Goal: Task Accomplishment & Management: Use online tool/utility

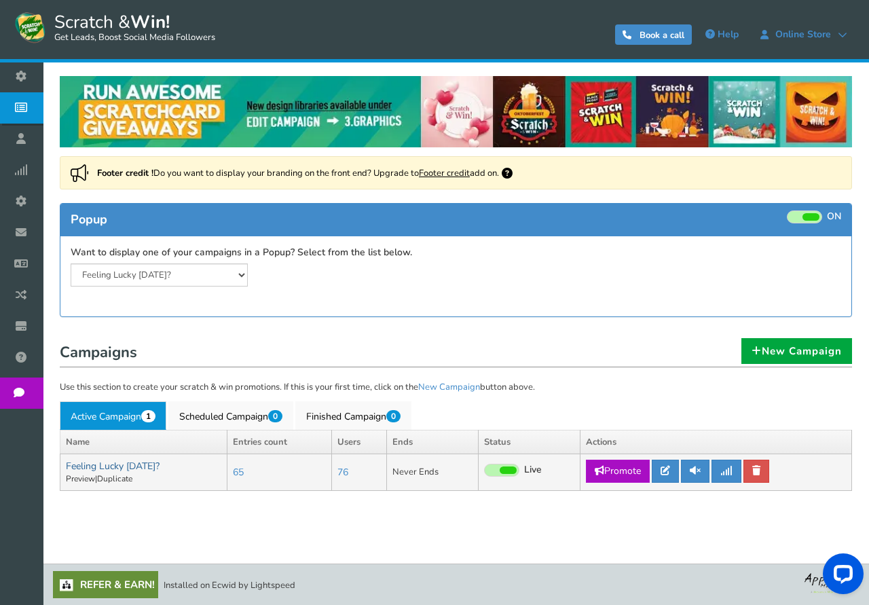
click at [117, 467] on link "Feeling Lucky [DATE]?" at bounding box center [113, 466] width 94 height 13
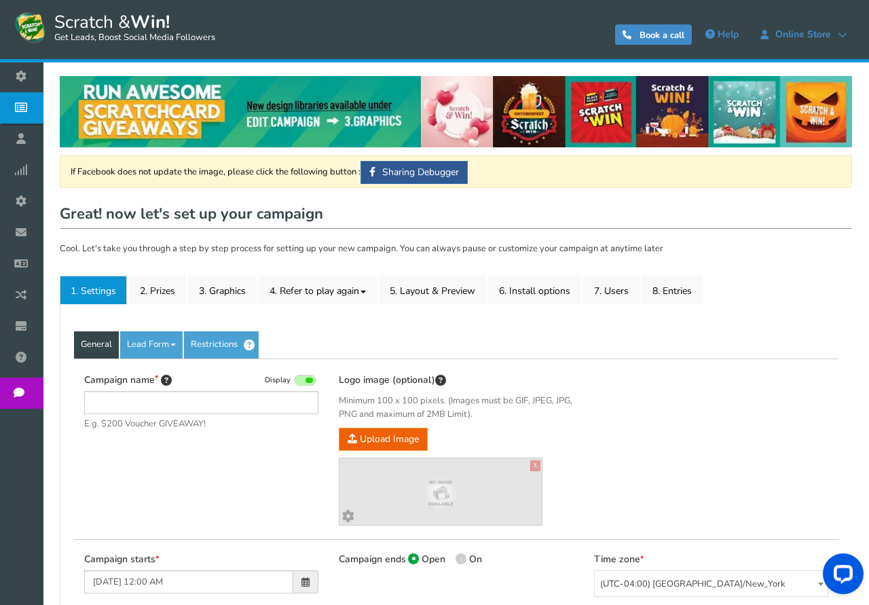
type input "Feeling Lucky [DATE]?"
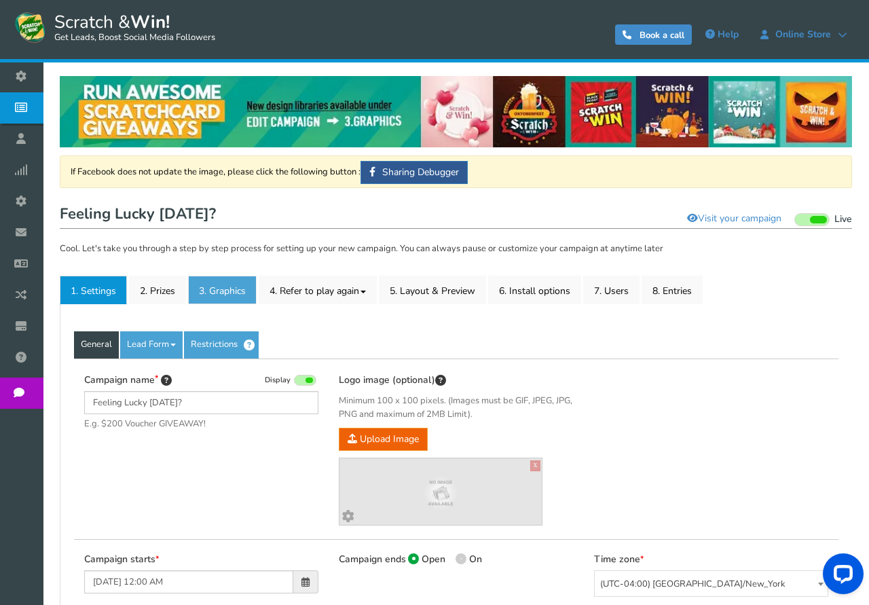
click at [225, 293] on link "3. Graphics" at bounding box center [222, 290] width 69 height 29
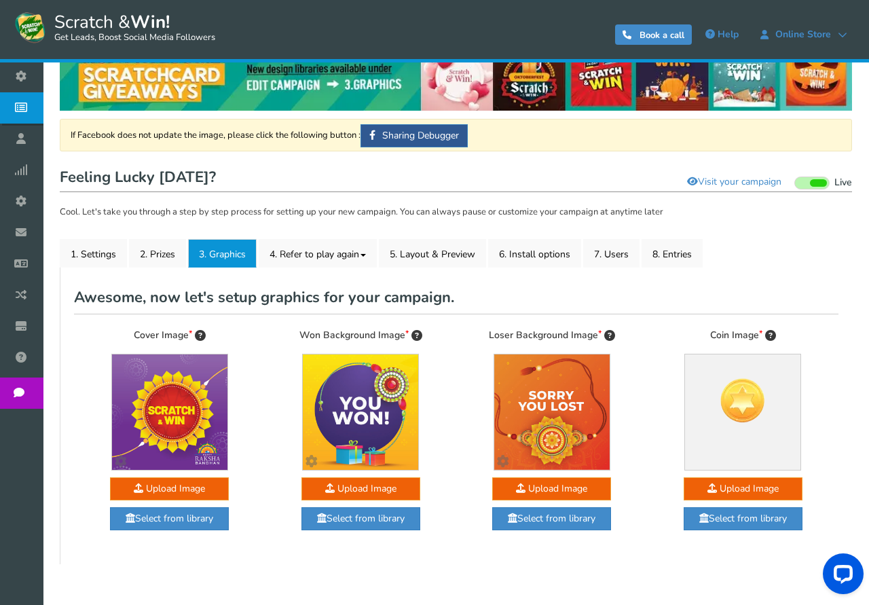
scroll to position [85, 0]
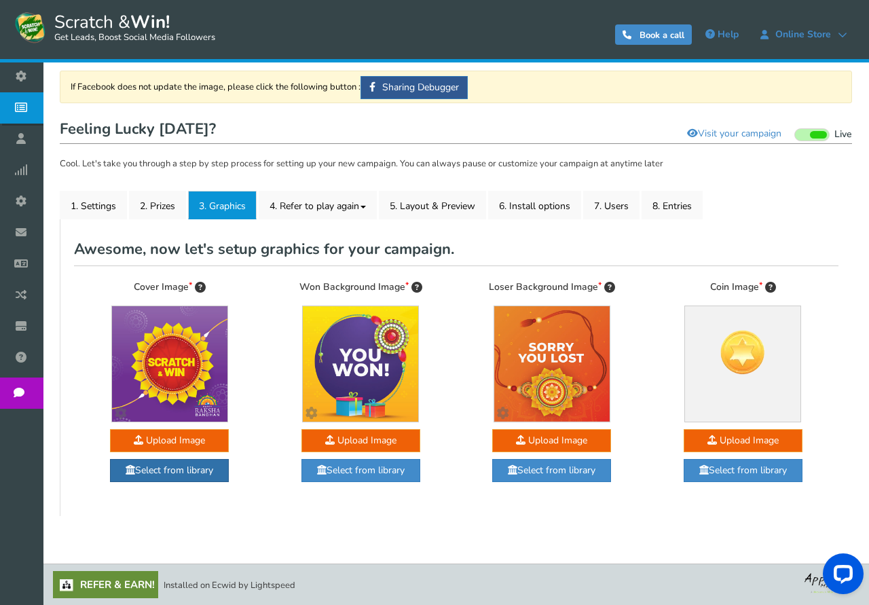
click at [179, 471] on link "Select from library" at bounding box center [169, 470] width 119 height 23
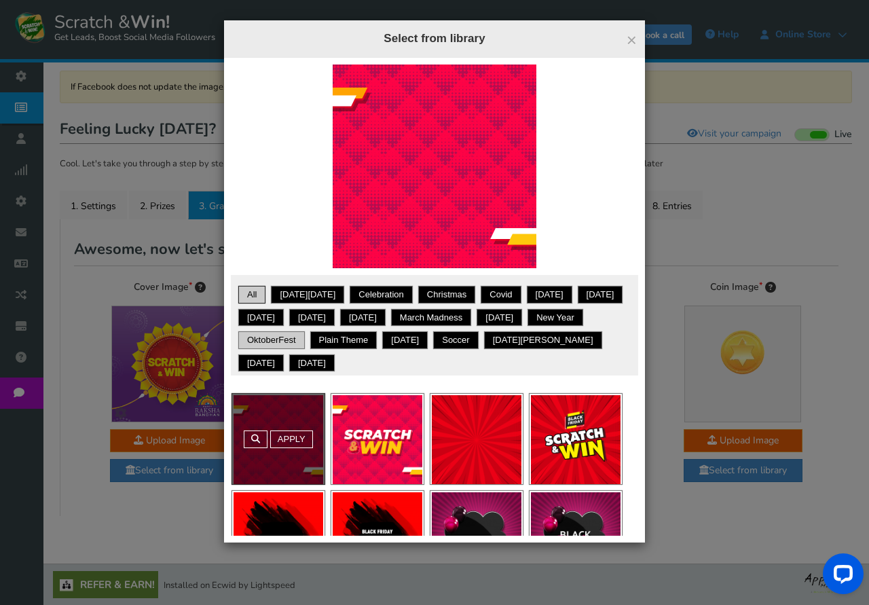
click at [303, 338] on link "OktoberFest" at bounding box center [271, 340] width 62 height 14
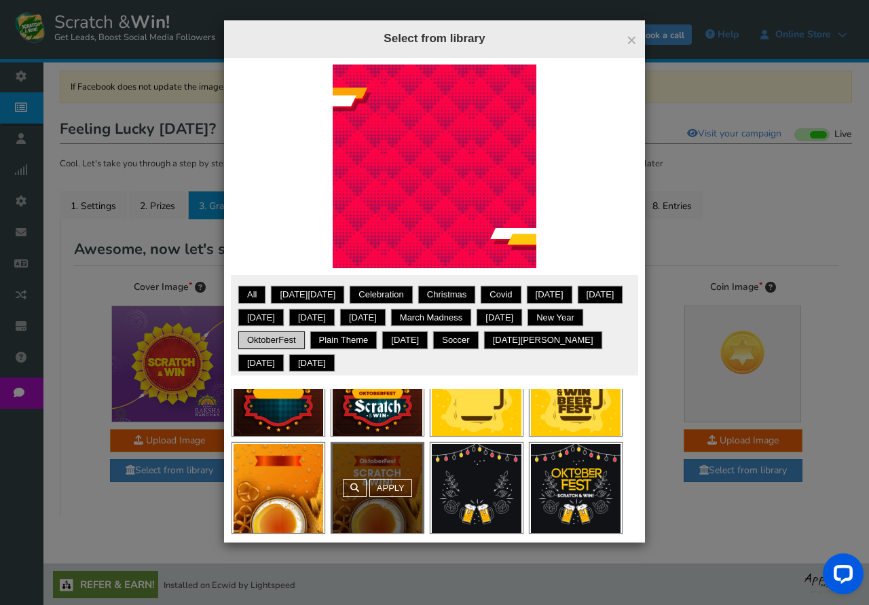
scroll to position [50, 0]
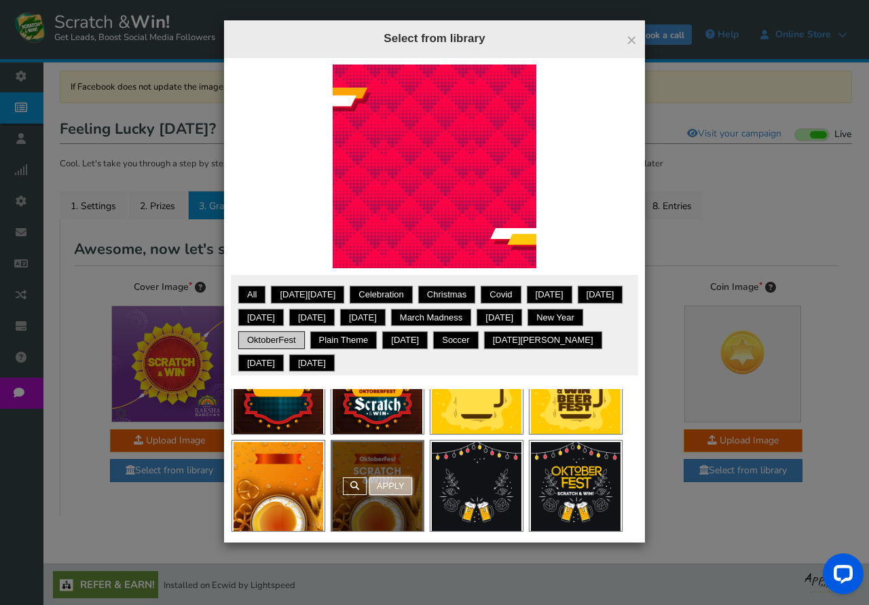
click at [397, 485] on link "Apply" at bounding box center [390, 486] width 43 height 18
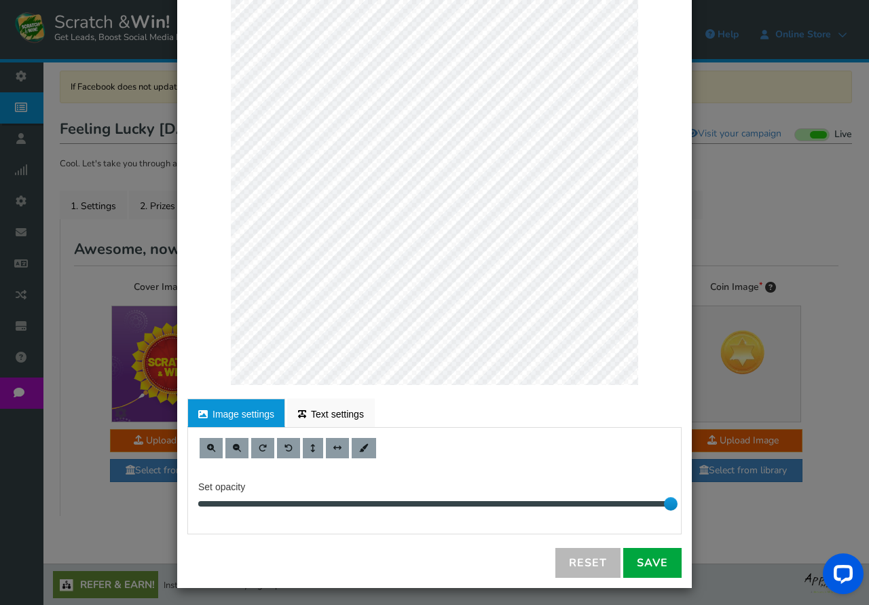
scroll to position [97, 0]
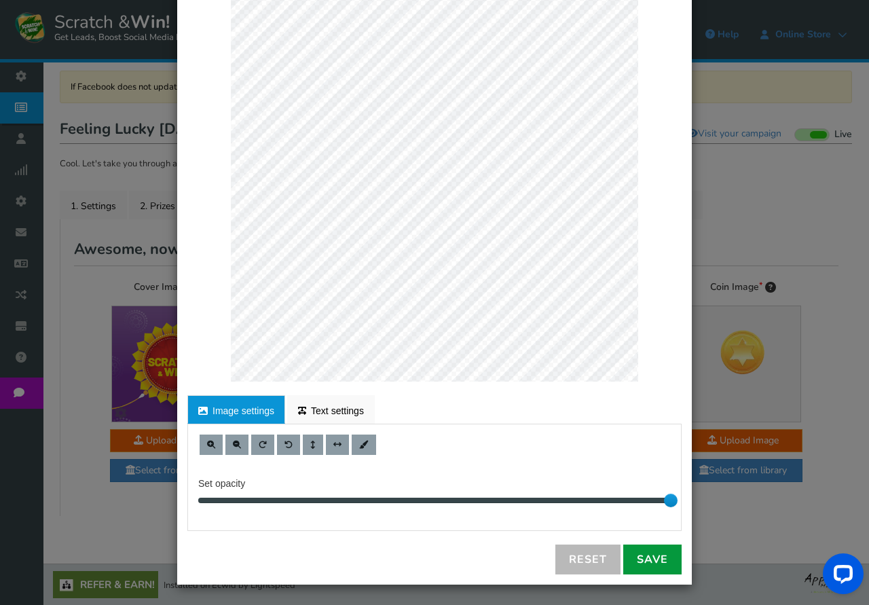
click at [644, 562] on link "Save" at bounding box center [652, 560] width 58 height 30
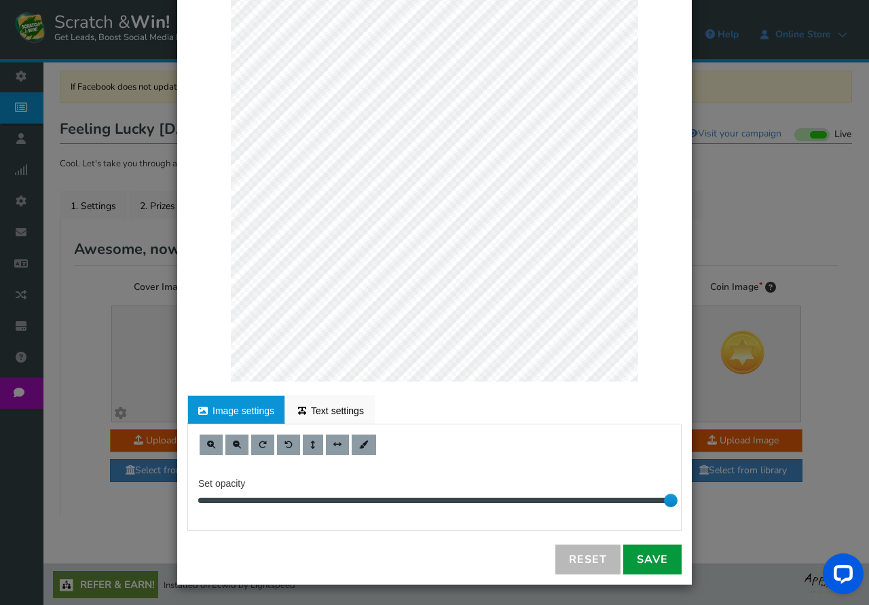
drag, startPoint x: 644, startPoint y: 559, endPoint x: 647, endPoint y: 550, distance: 9.1
click at [645, 558] on link "Save" at bounding box center [652, 560] width 58 height 30
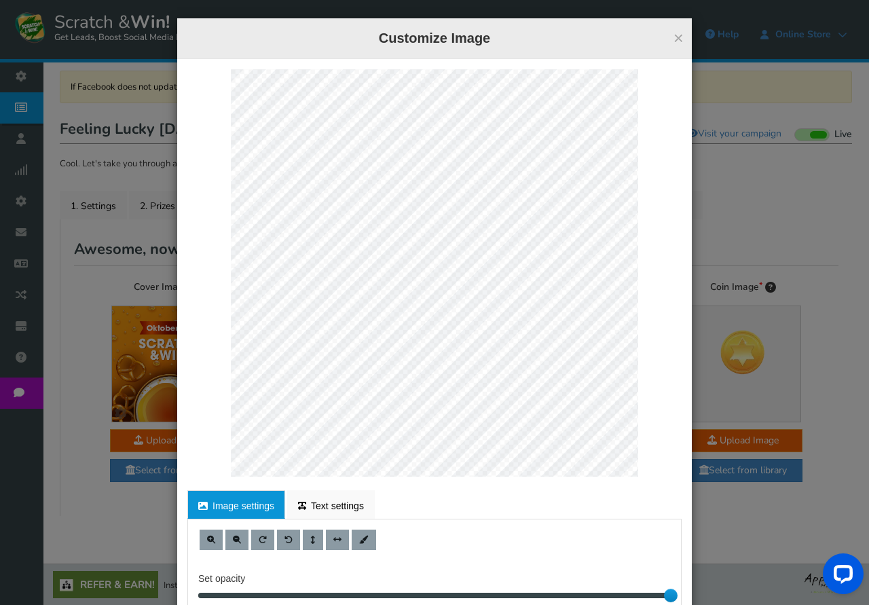
scroll to position [0, 0]
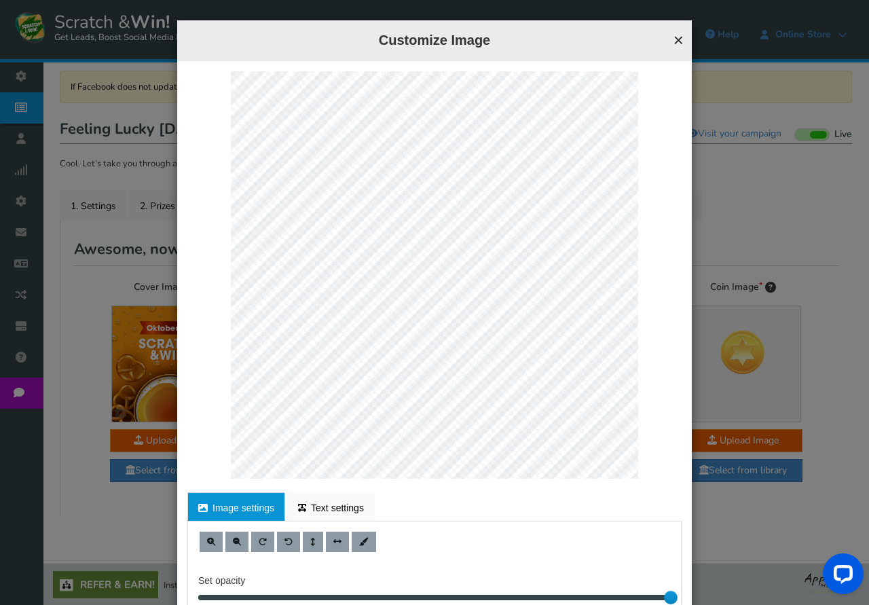
click at [682, 42] on button "×" at bounding box center [679, 40] width 10 height 18
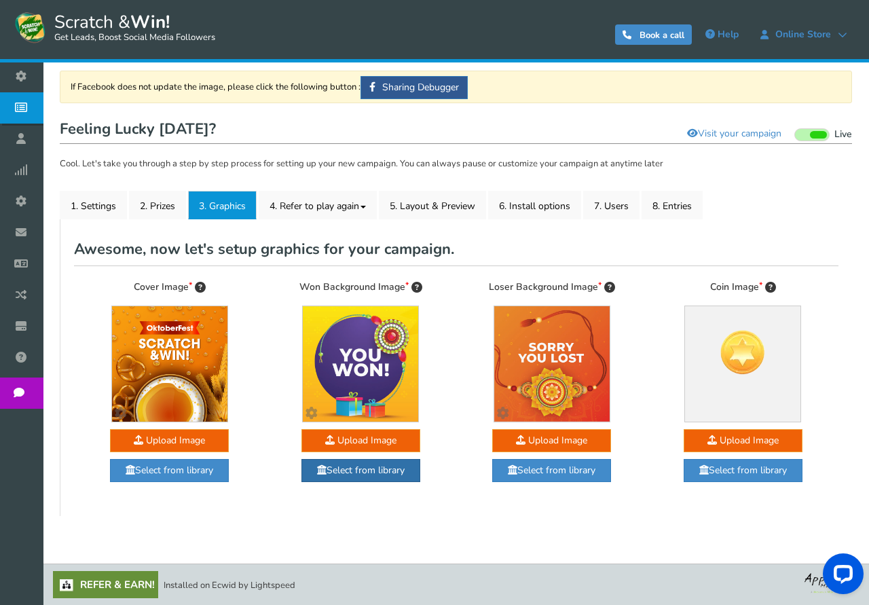
click at [380, 470] on link "Select from library" at bounding box center [361, 470] width 119 height 23
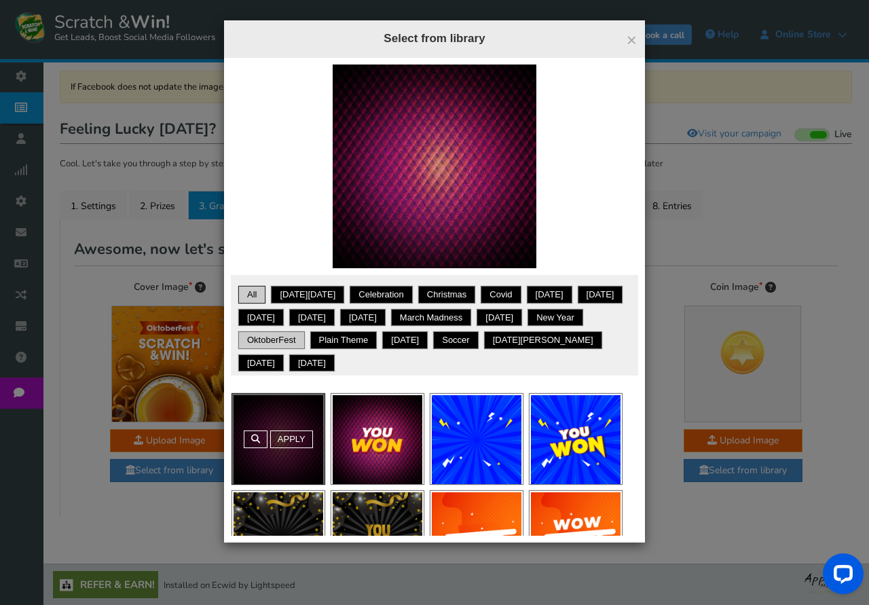
click at [303, 340] on link "OktoberFest" at bounding box center [271, 340] width 62 height 14
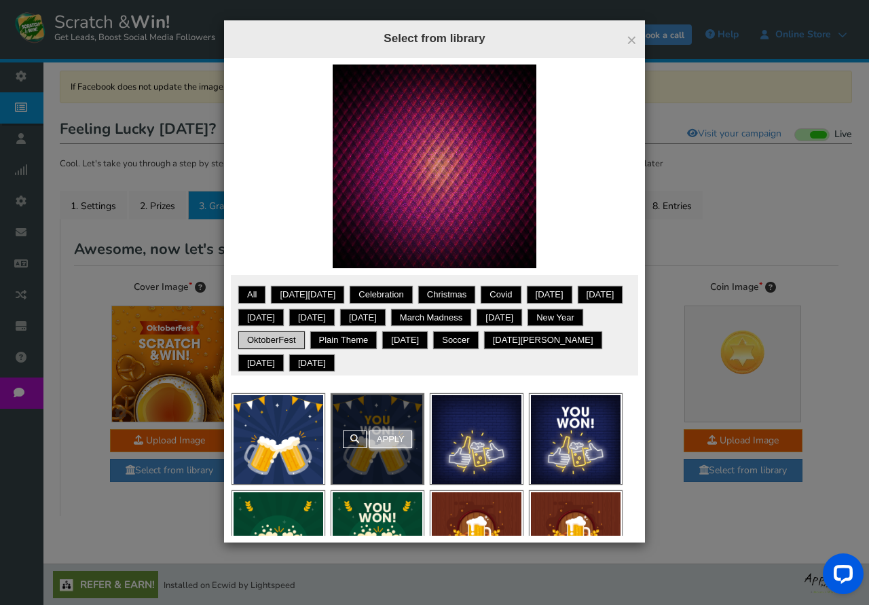
click at [395, 437] on link "Apply" at bounding box center [390, 440] width 43 height 18
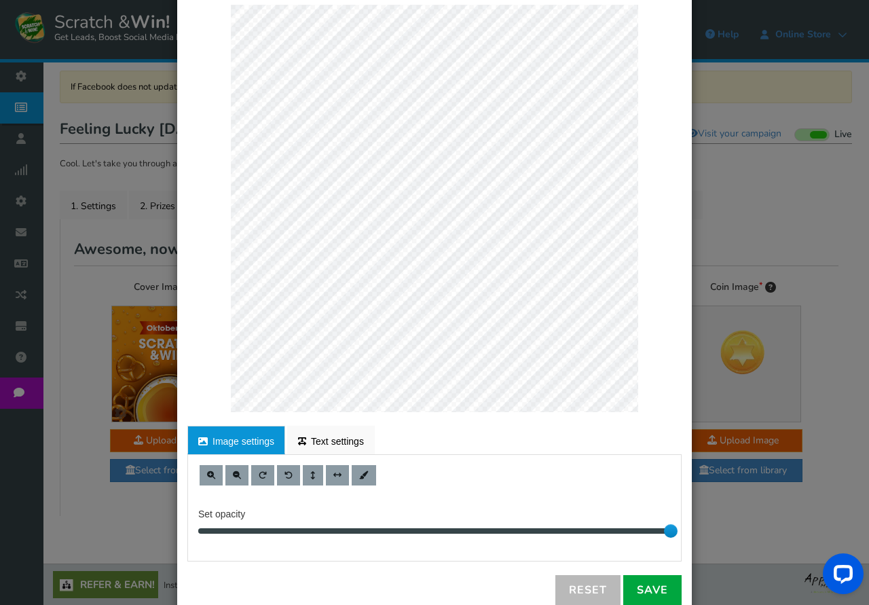
scroll to position [97, 0]
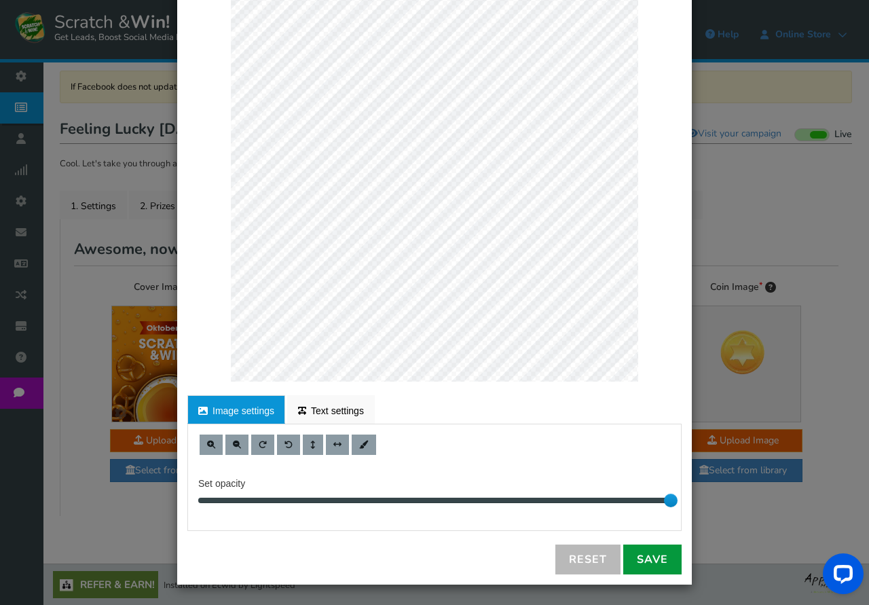
click at [653, 562] on link "Save" at bounding box center [652, 560] width 58 height 30
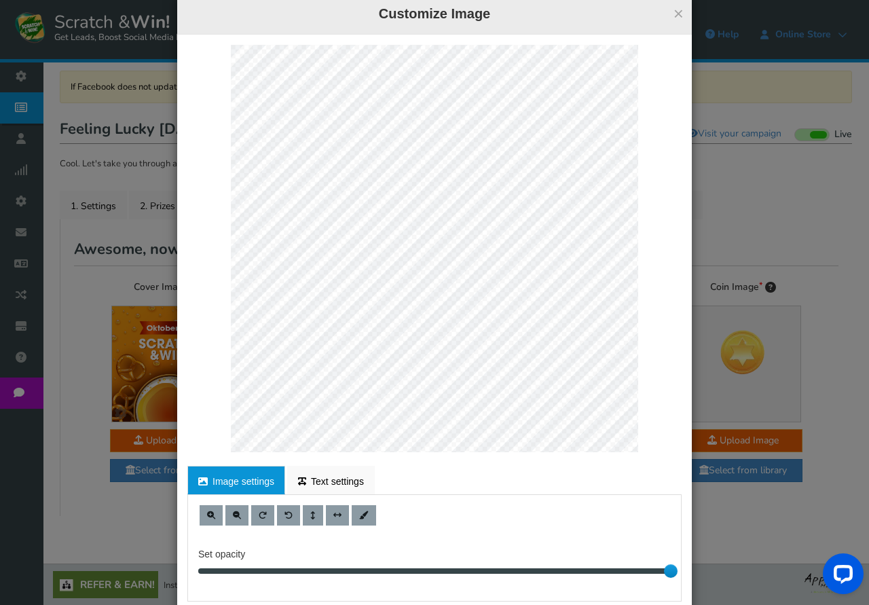
scroll to position [0, 0]
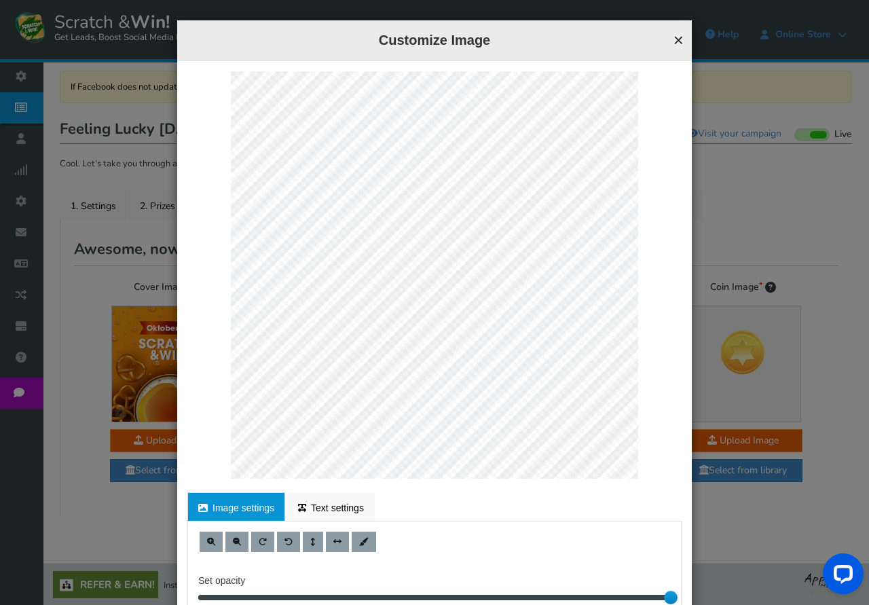
click at [678, 35] on button "×" at bounding box center [679, 40] width 10 height 18
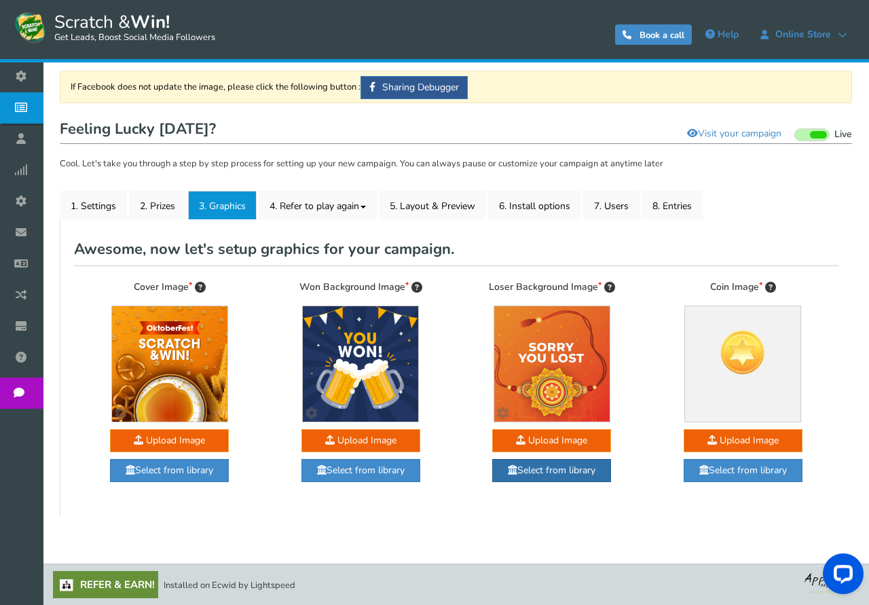
click at [570, 473] on link "Select from library" at bounding box center [551, 470] width 119 height 23
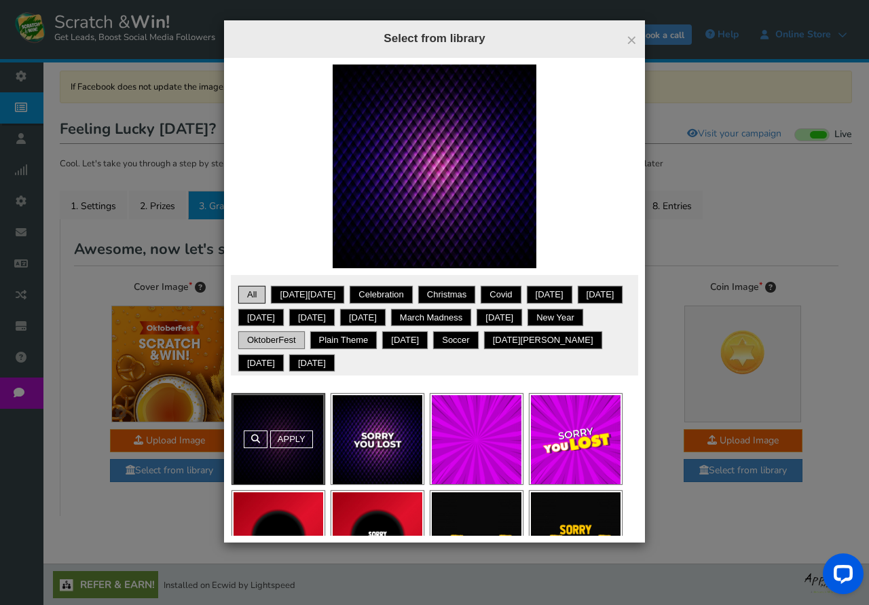
click at [303, 344] on link "OktoberFest" at bounding box center [271, 340] width 62 height 14
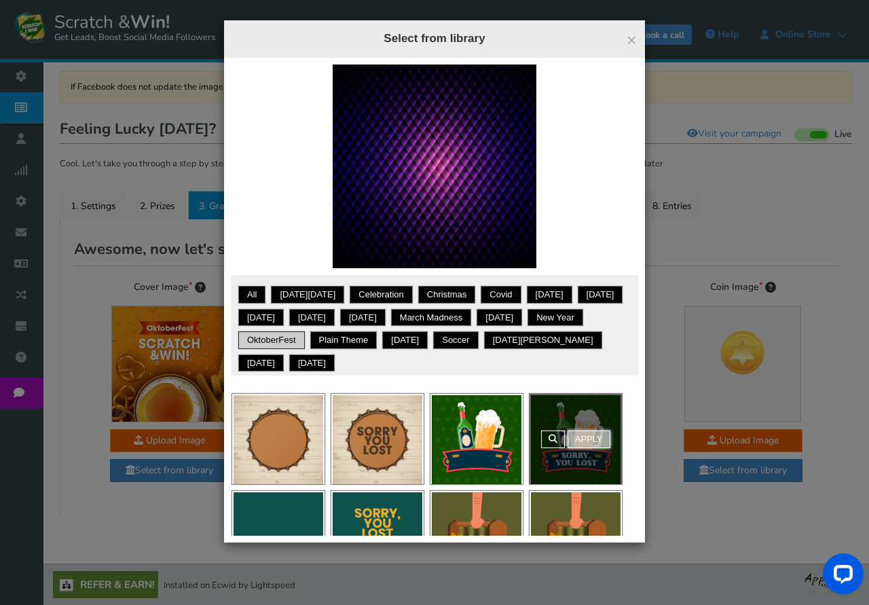
click at [593, 439] on link "Apply" at bounding box center [589, 440] width 43 height 18
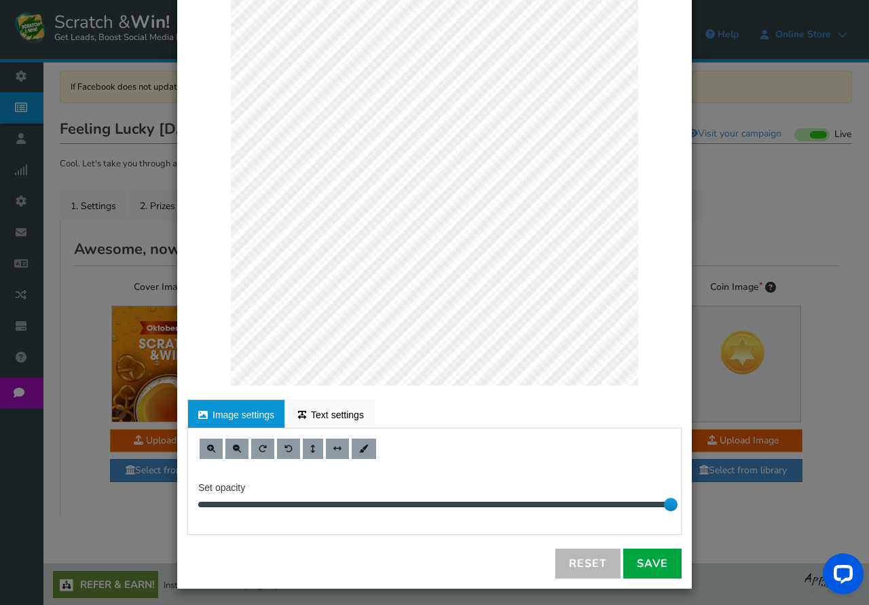
scroll to position [97, 0]
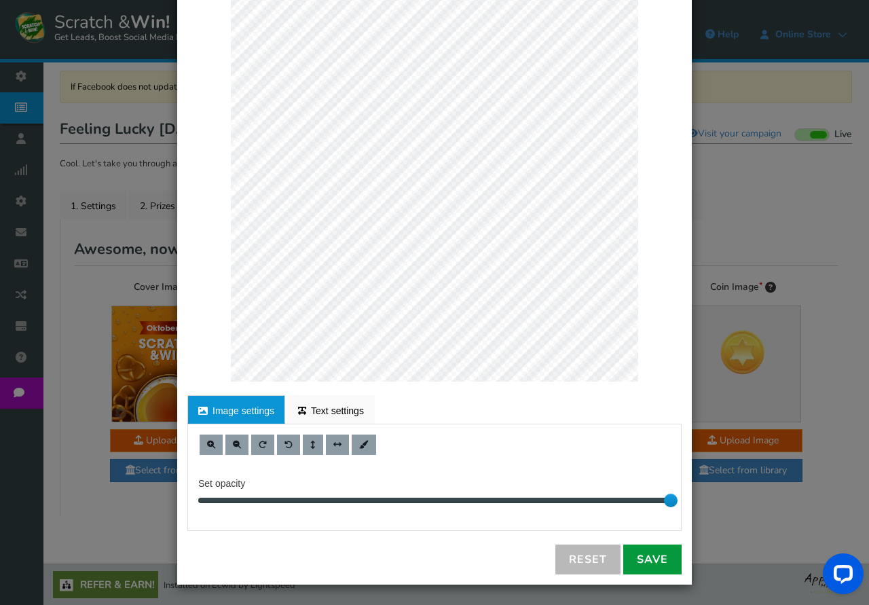
click at [653, 560] on link "Save" at bounding box center [652, 560] width 58 height 30
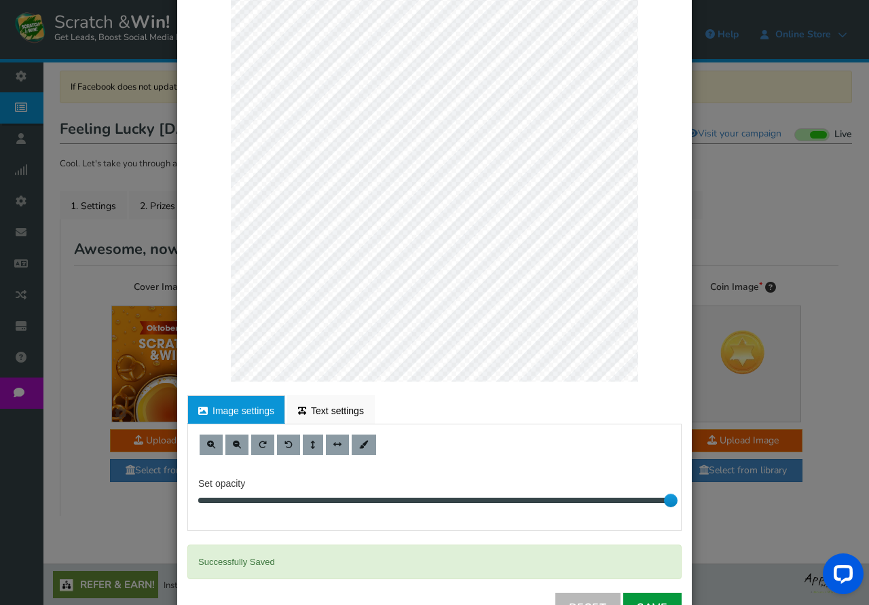
scroll to position [0, 0]
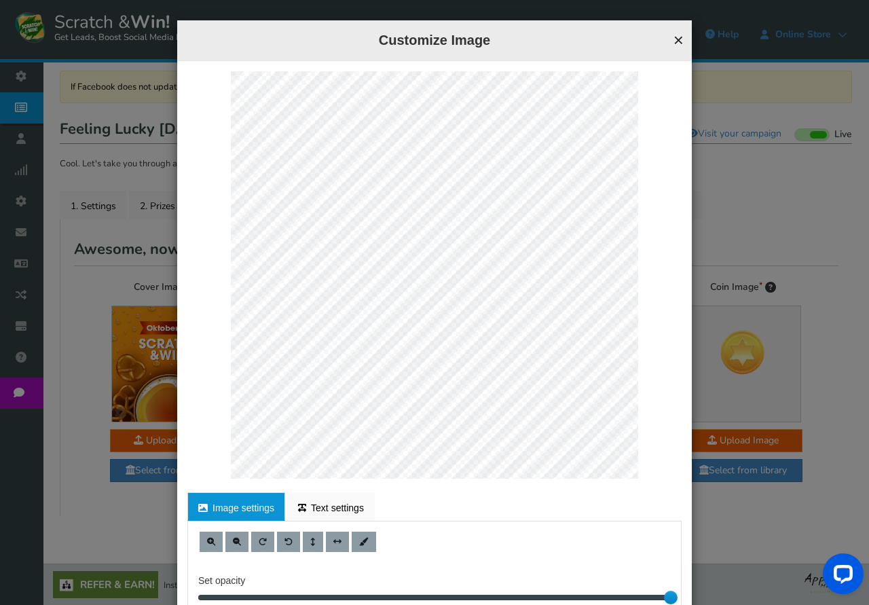
click at [680, 40] on button "×" at bounding box center [679, 40] width 10 height 18
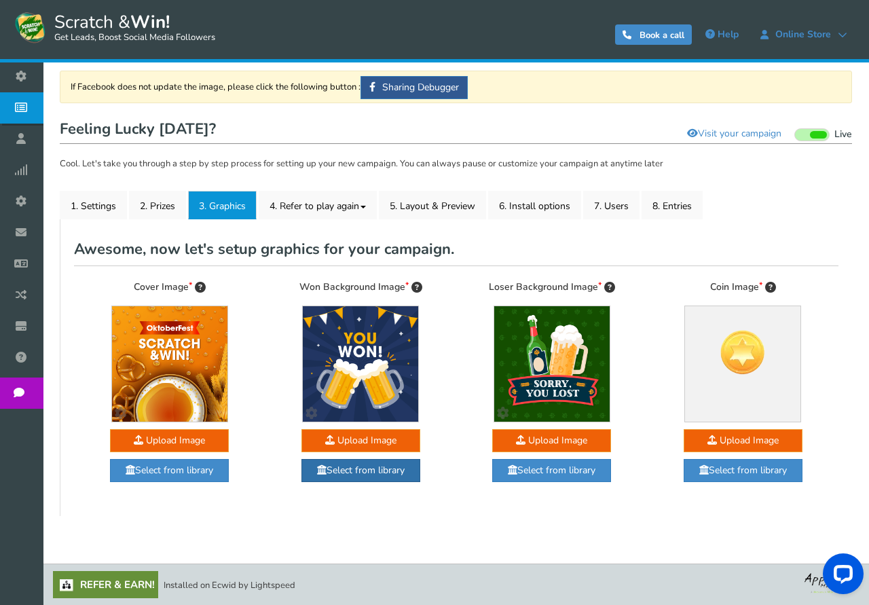
click at [375, 470] on link "Select from library" at bounding box center [361, 470] width 119 height 23
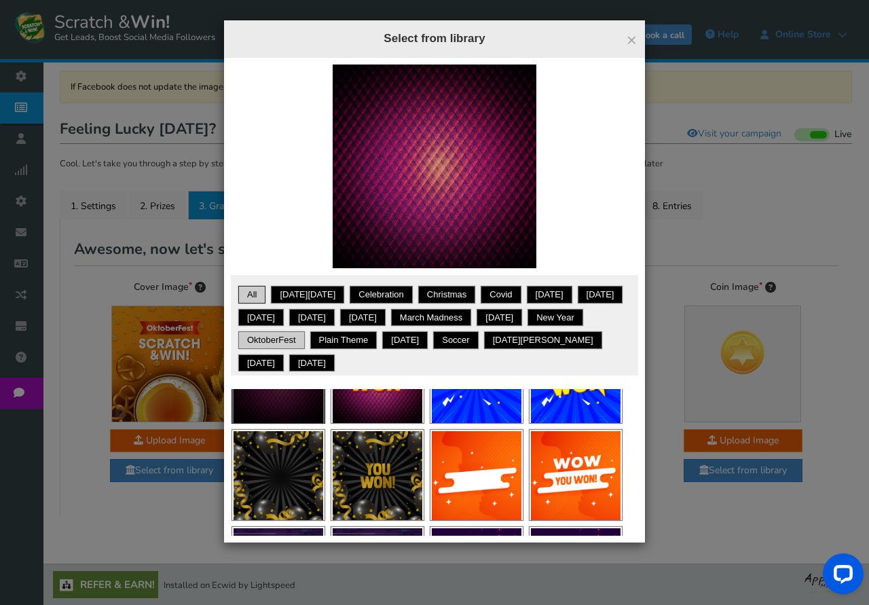
click at [303, 342] on link "OktoberFest" at bounding box center [271, 340] width 62 height 14
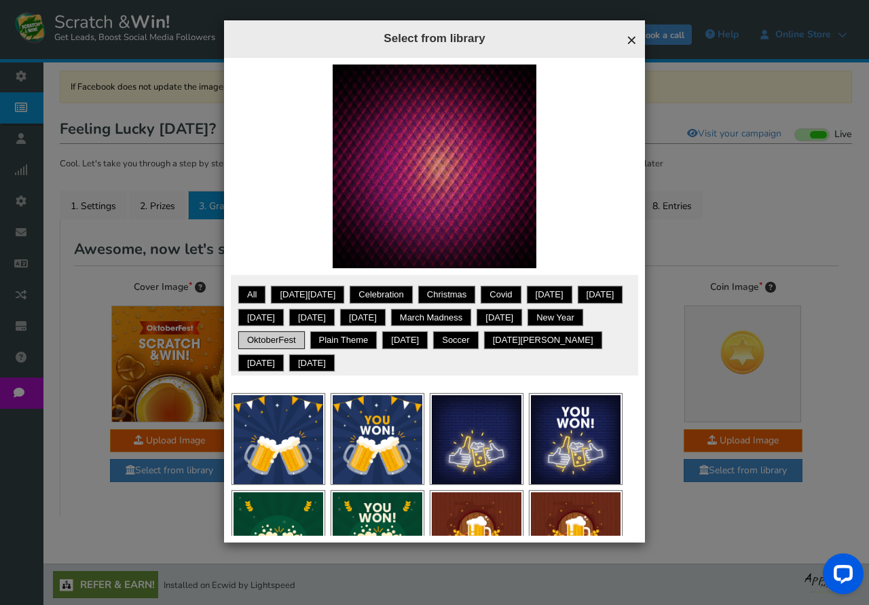
click at [636, 41] on span "×" at bounding box center [632, 40] width 10 height 20
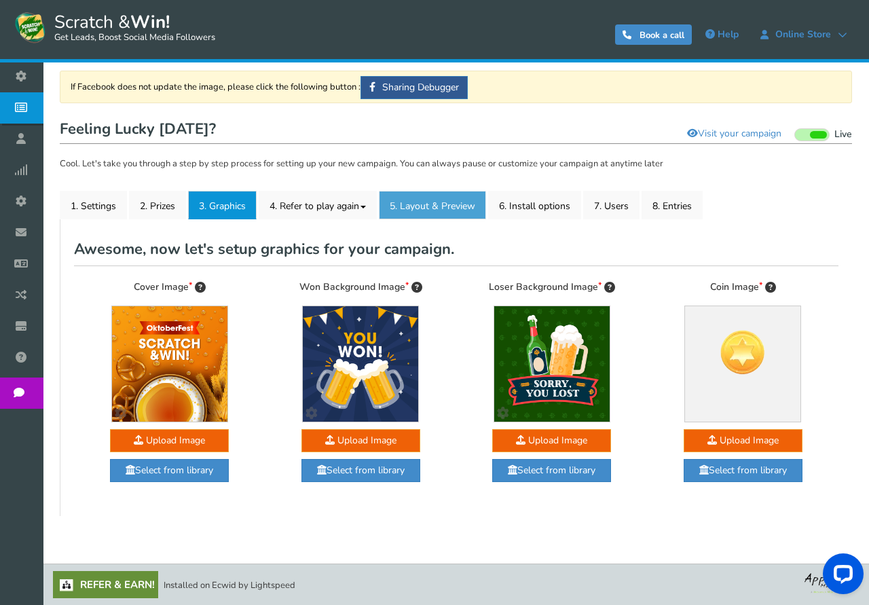
click at [441, 206] on link "5. Layout & Preview" at bounding box center [432, 205] width 107 height 29
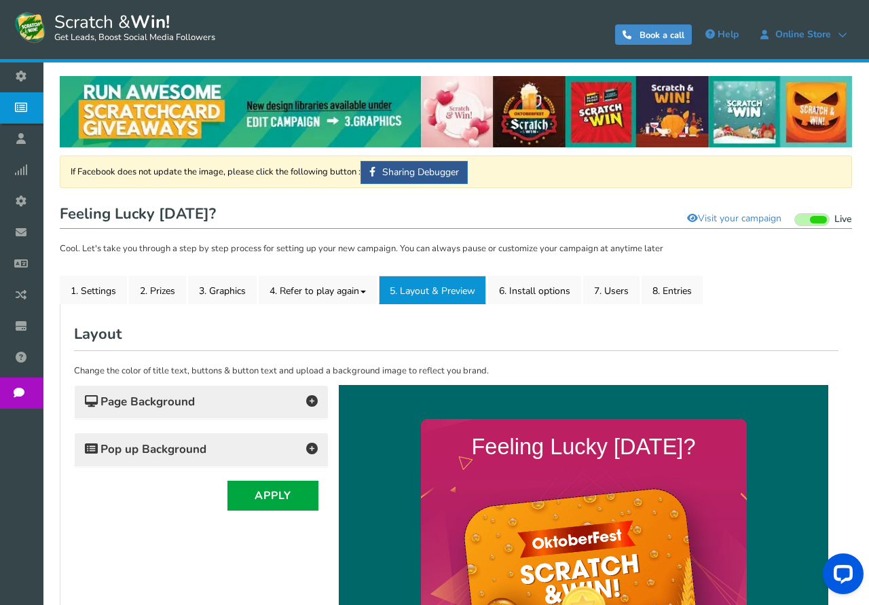
click at [297, 402] on h4 "Page Background" at bounding box center [201, 402] width 233 height 19
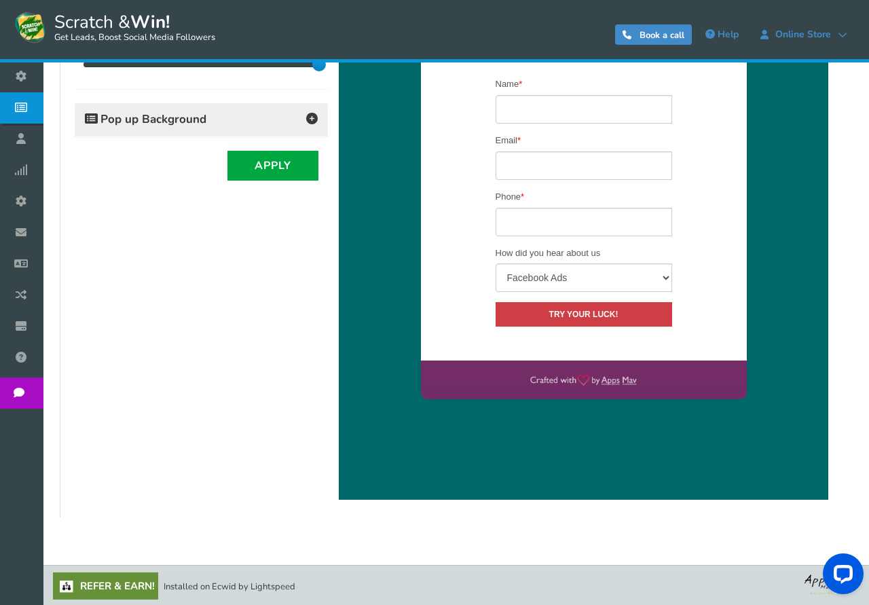
scroll to position [485, 0]
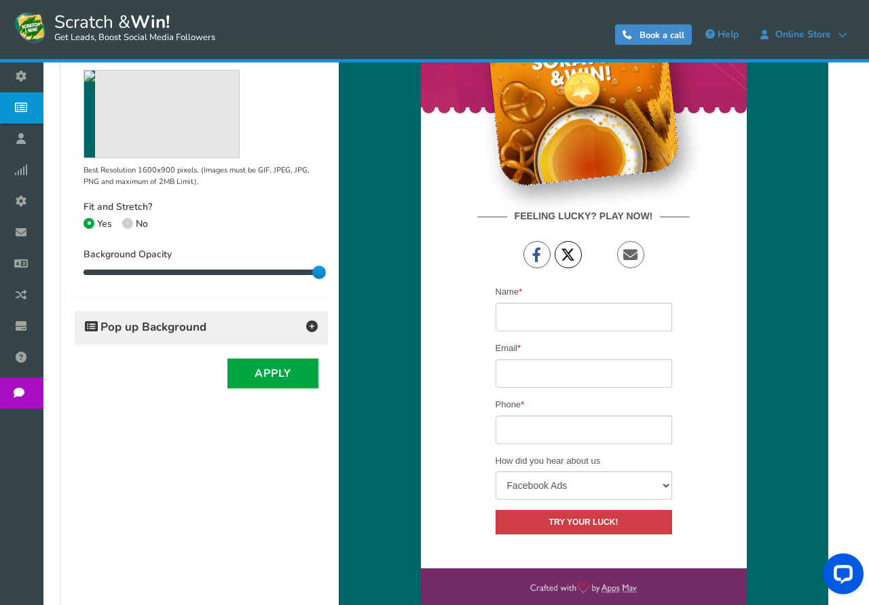
click at [239, 325] on h4 "Pop up Background" at bounding box center [201, 327] width 233 height 19
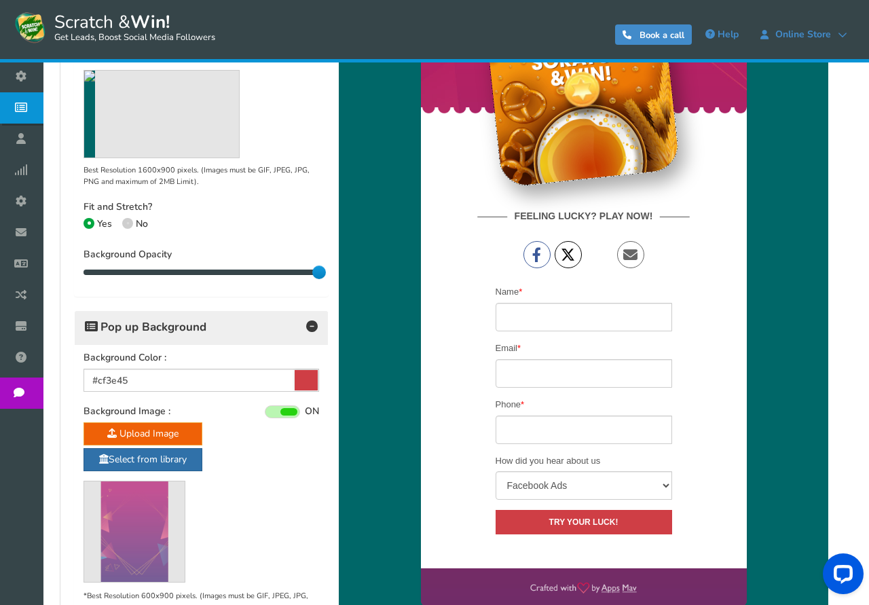
click at [144, 456] on link "Select from library" at bounding box center [143, 459] width 119 height 23
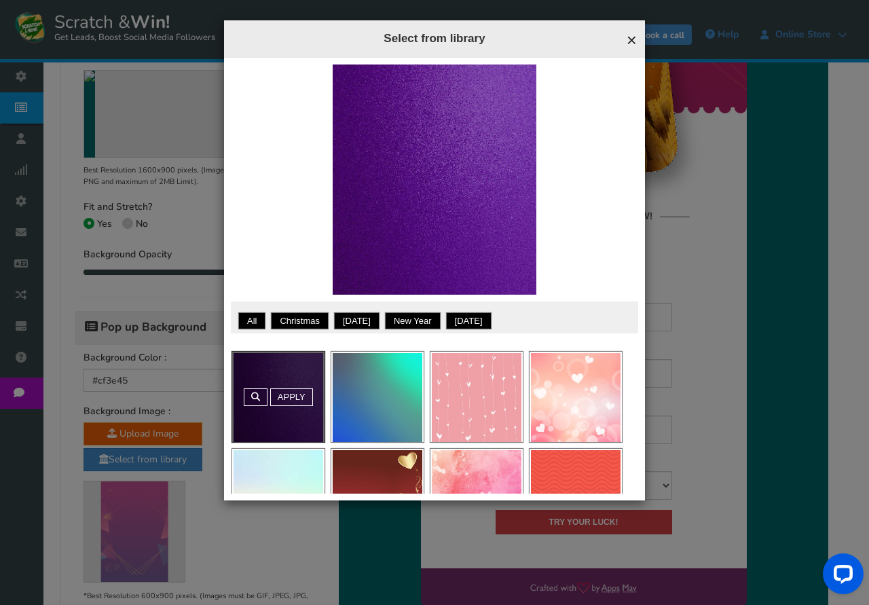
click at [632, 40] on span "×" at bounding box center [632, 40] width 10 height 20
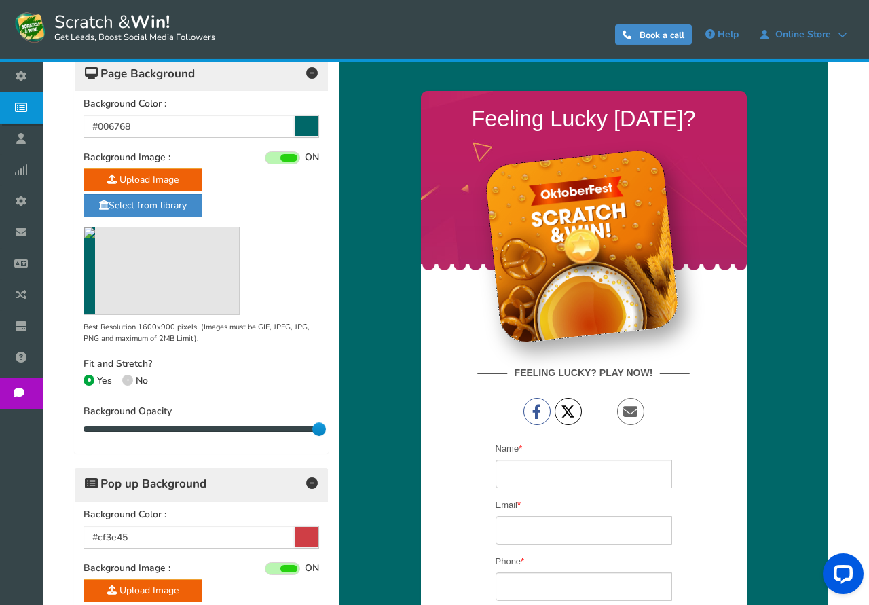
scroll to position [277, 0]
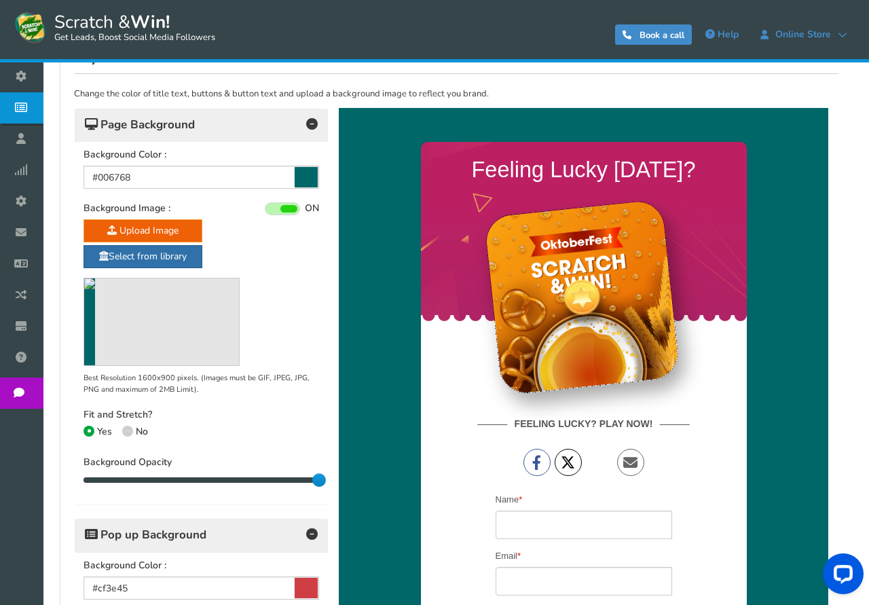
click at [167, 254] on link "Select from library" at bounding box center [143, 256] width 119 height 23
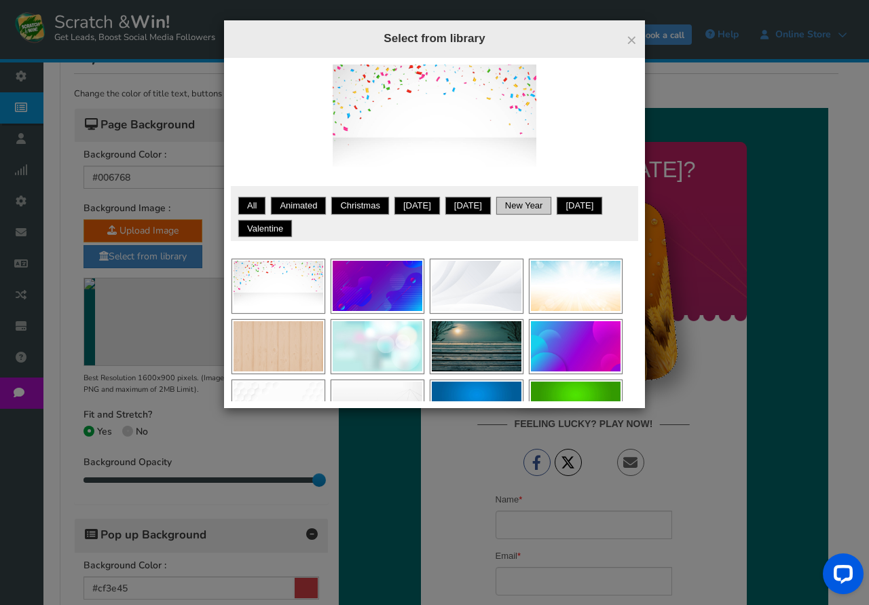
click at [544, 202] on link "New Year" at bounding box center [524, 206] width 52 height 14
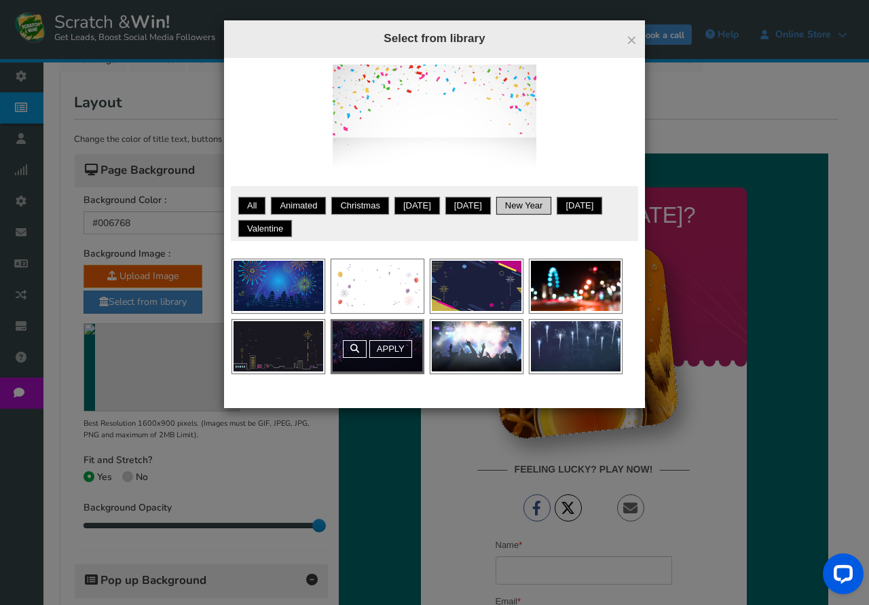
scroll to position [208, 0]
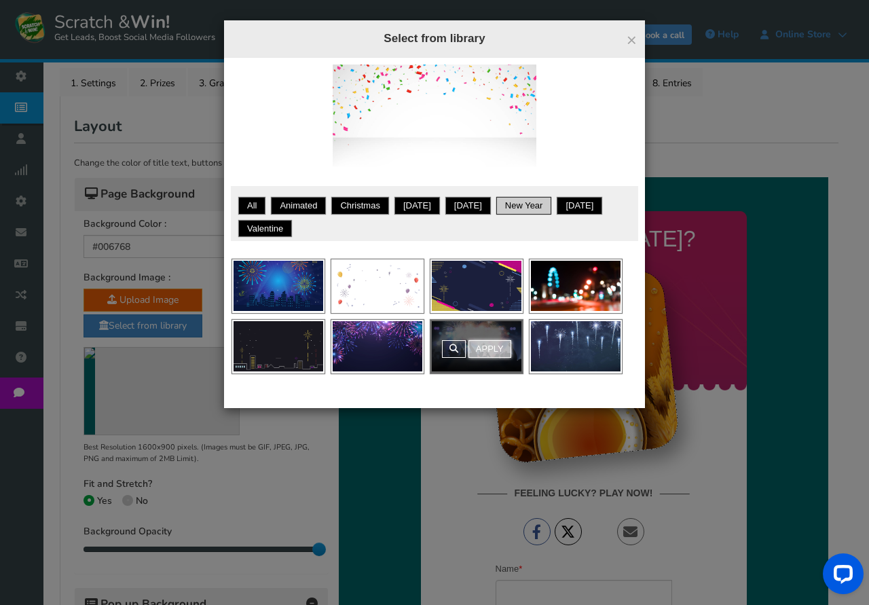
click at [493, 348] on link "Apply" at bounding box center [490, 349] width 43 height 18
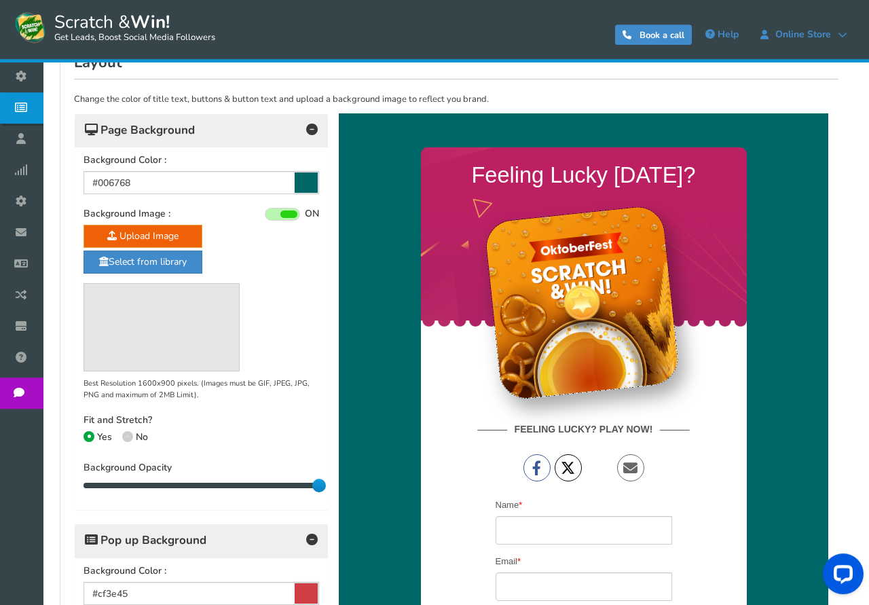
scroll to position [277, 0]
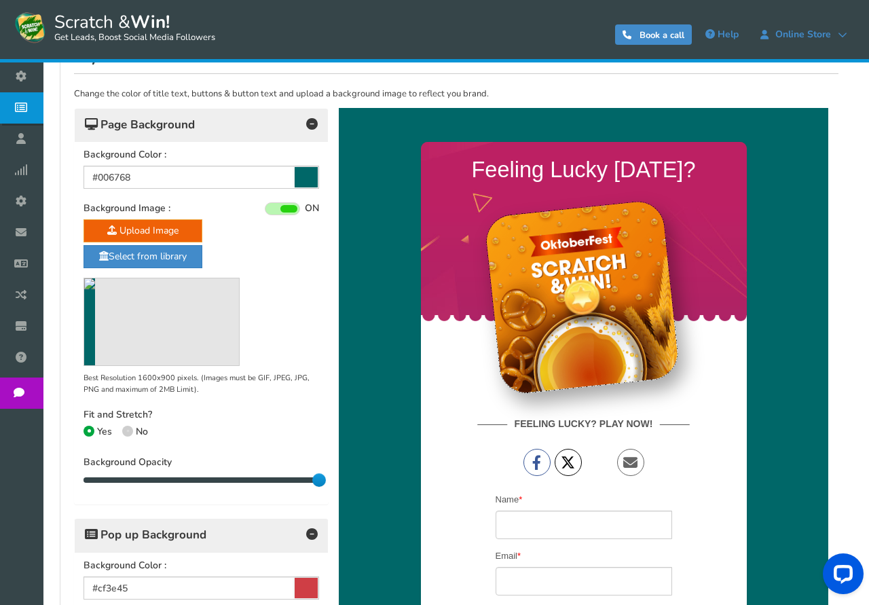
click at [129, 434] on span at bounding box center [127, 431] width 11 height 11
click at [129, 434] on input "No" at bounding box center [126, 433] width 9 height 9
radio input "true"
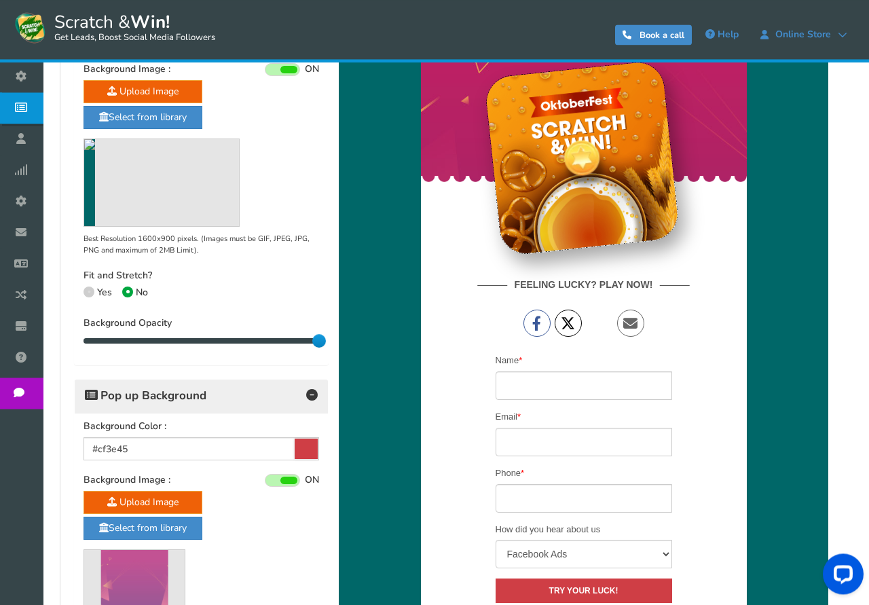
scroll to position [416, 0]
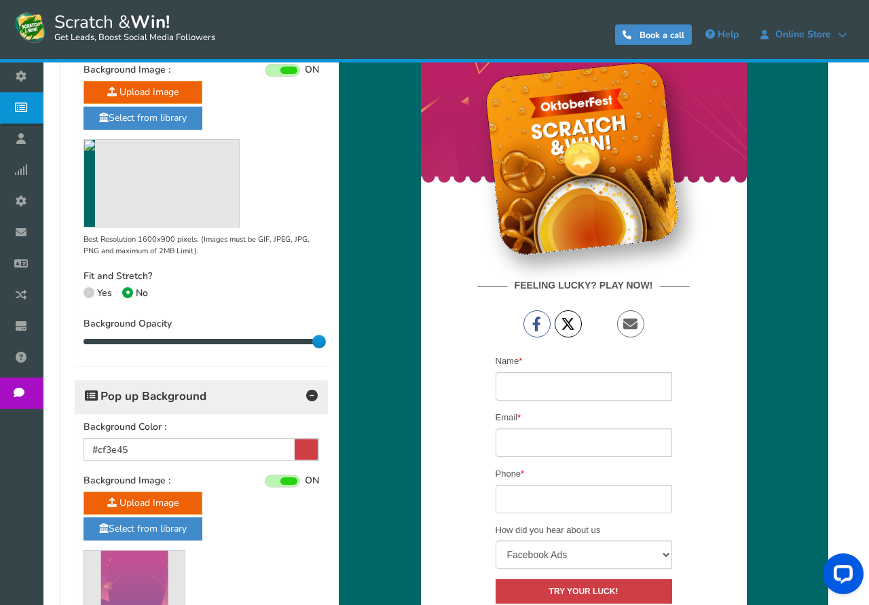
click at [93, 293] on span at bounding box center [89, 292] width 11 height 11
click at [92, 293] on input "Yes" at bounding box center [88, 294] width 9 height 9
radio input "true"
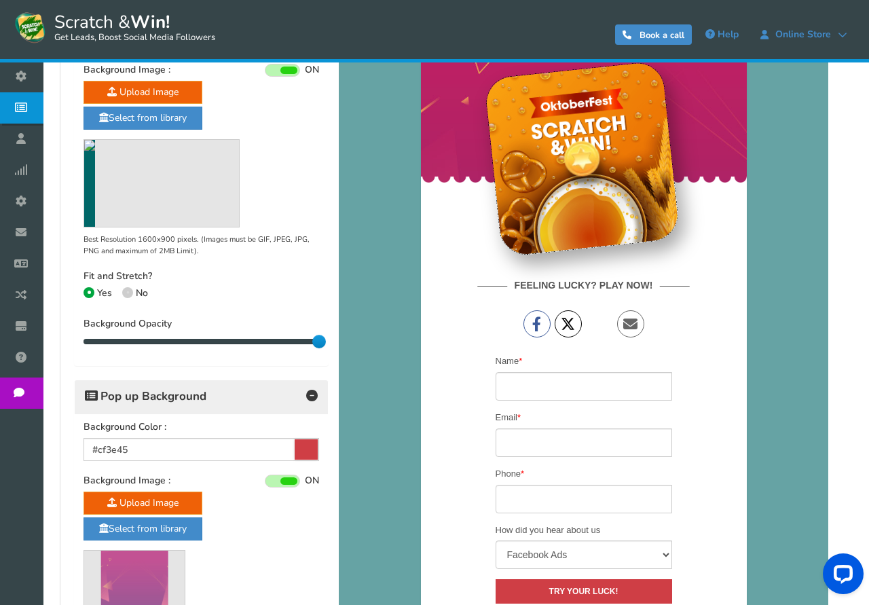
drag, startPoint x: 316, startPoint y: 339, endPoint x: 333, endPoint y: 350, distance: 20.5
click at [333, 350] on div "Change the color of title text, buttons & button text and upload a background i…" at bounding box center [456, 386] width 765 height 903
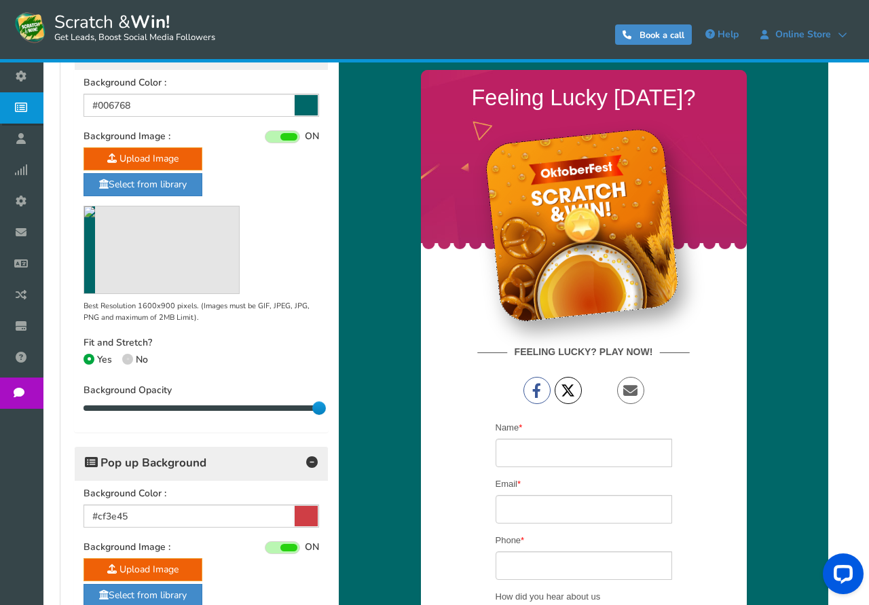
scroll to position [277, 0]
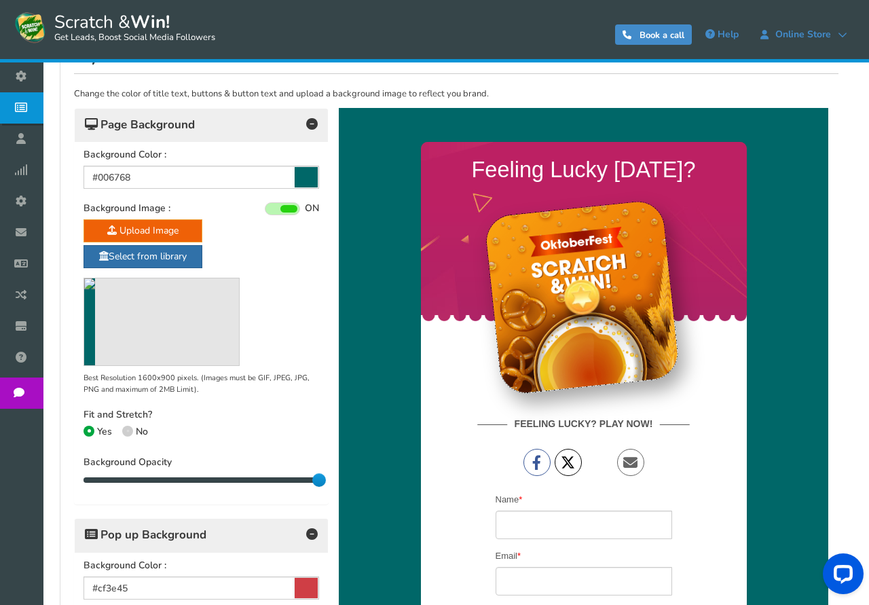
click at [158, 257] on link "Select from library" at bounding box center [143, 256] width 119 height 23
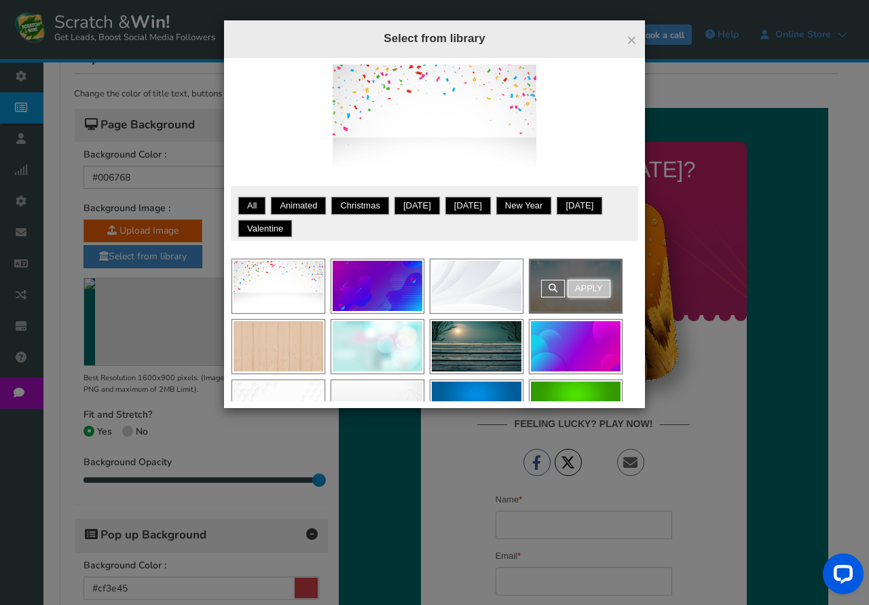
click at [595, 288] on link "Apply" at bounding box center [589, 289] width 43 height 18
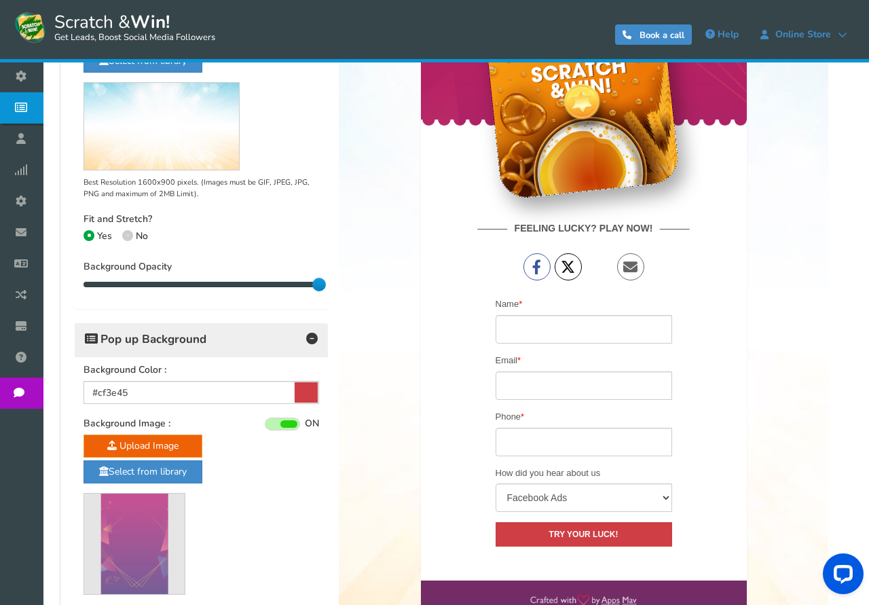
scroll to position [473, 0]
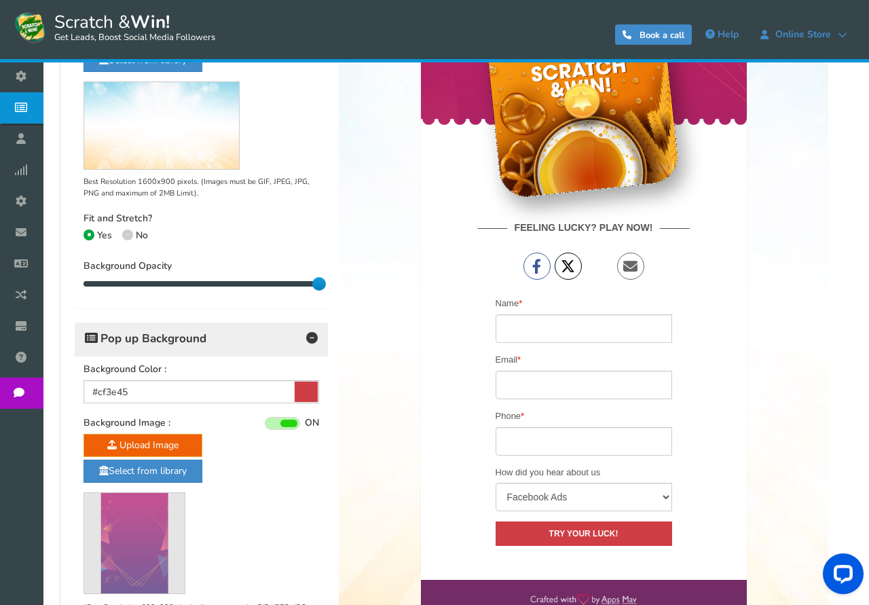
click at [276, 424] on span at bounding box center [282, 423] width 35 height 13
click at [0, 0] on input "ON OFF" at bounding box center [0, 0] width 0 height 0
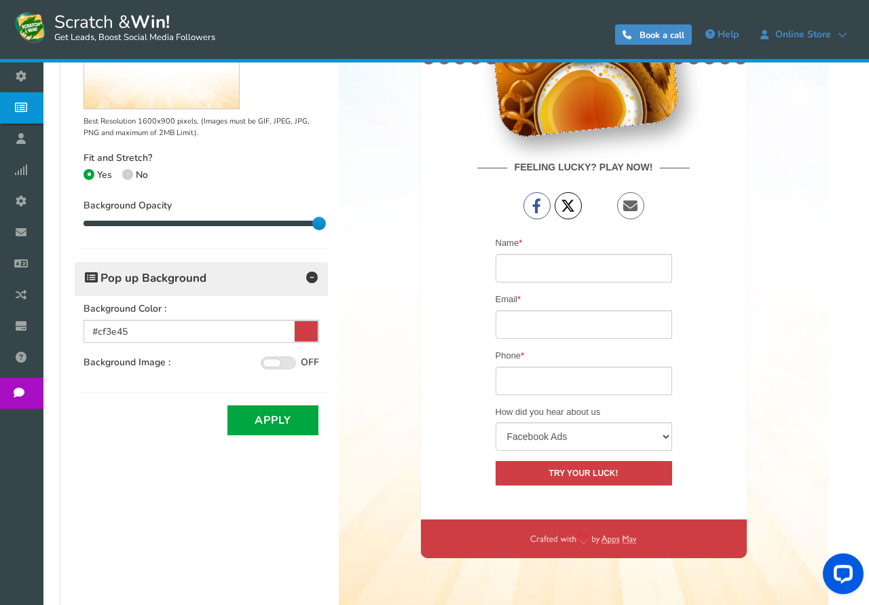
scroll to position [543, 0]
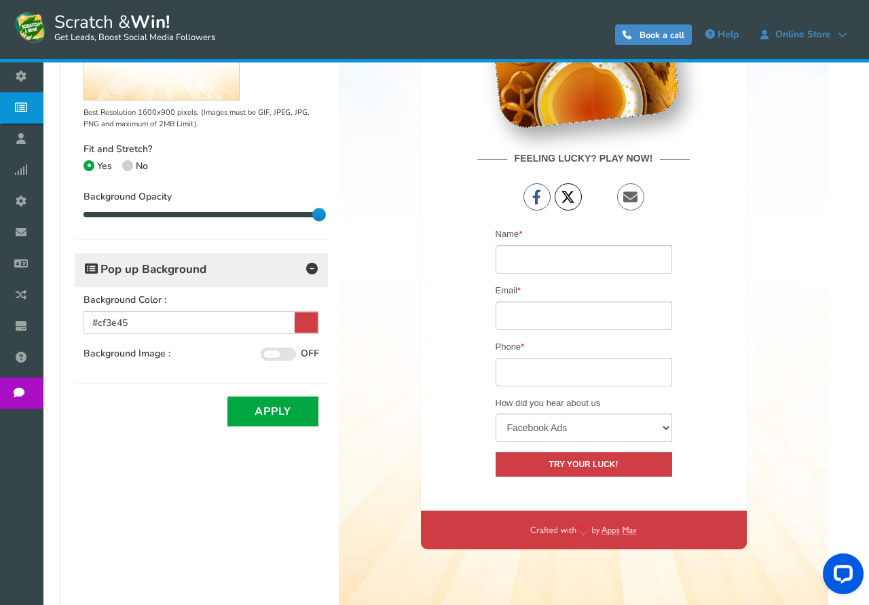
click at [293, 351] on span at bounding box center [278, 354] width 35 height 13
click at [0, 0] on input "ON OFF" at bounding box center [0, 0] width 0 height 0
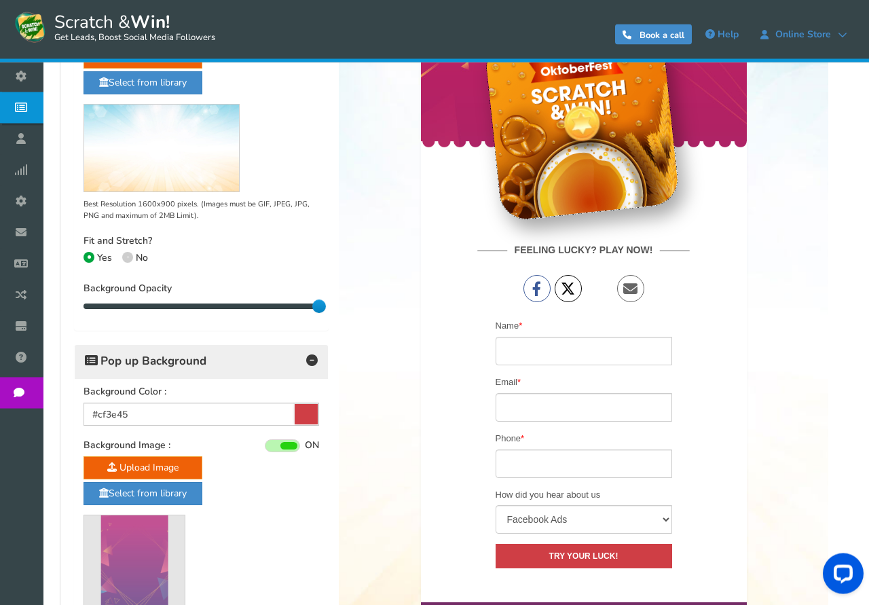
scroll to position [473, 0]
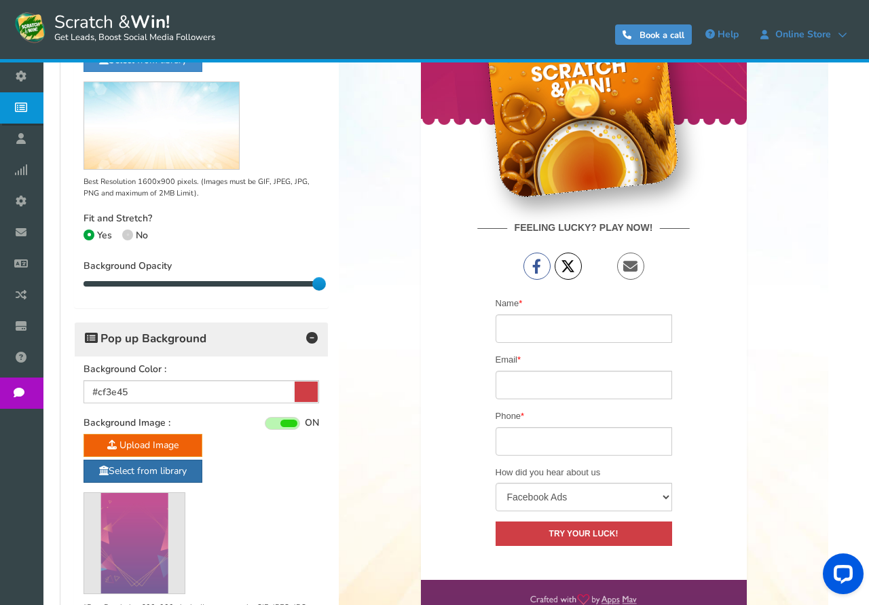
click at [153, 471] on link "Select from library" at bounding box center [143, 471] width 119 height 23
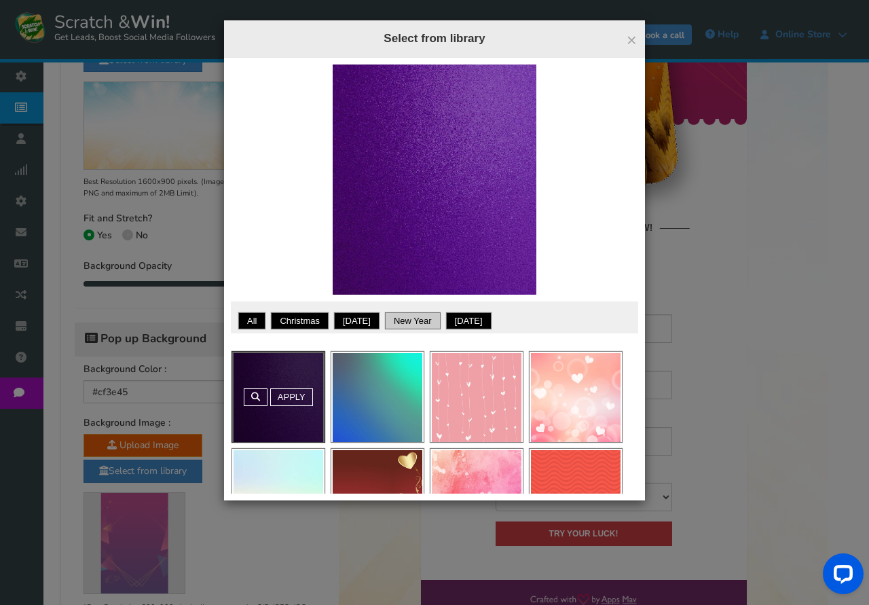
click at [424, 323] on link "New Year" at bounding box center [413, 321] width 52 height 14
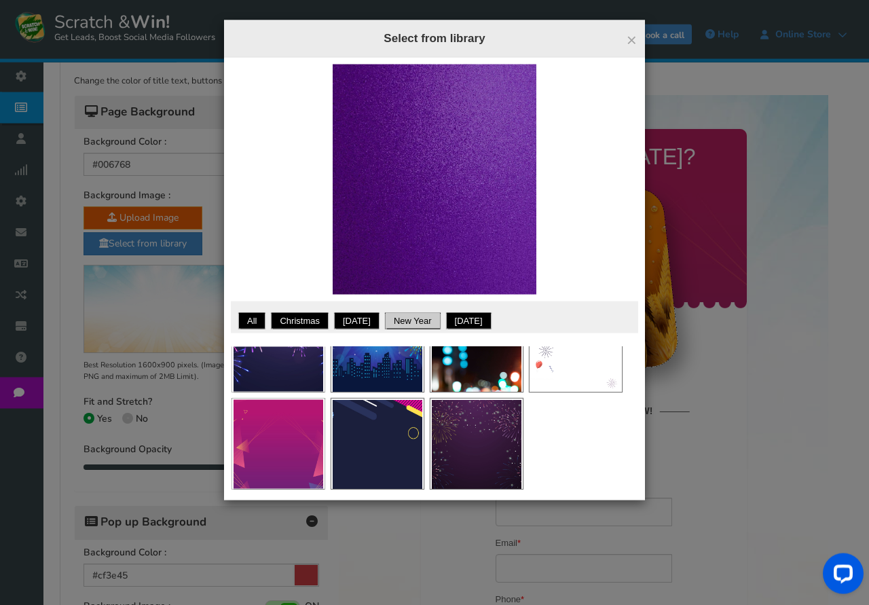
scroll to position [127, 0]
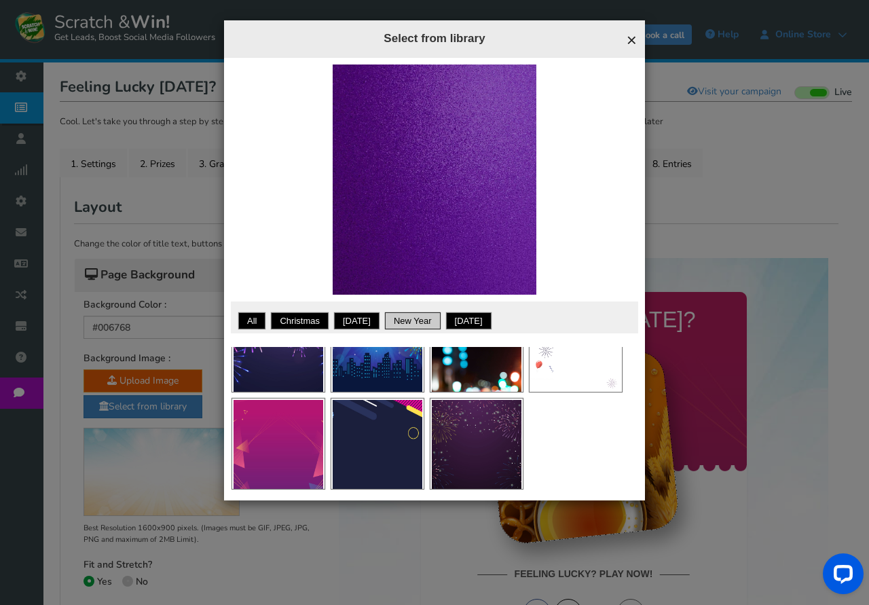
click at [632, 43] on span "×" at bounding box center [632, 40] width 10 height 20
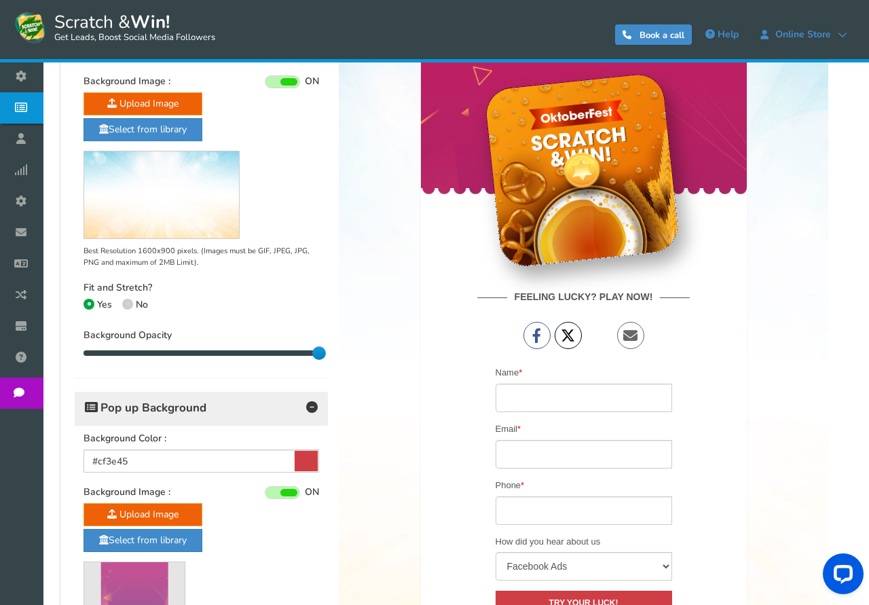
scroll to position [750, 0]
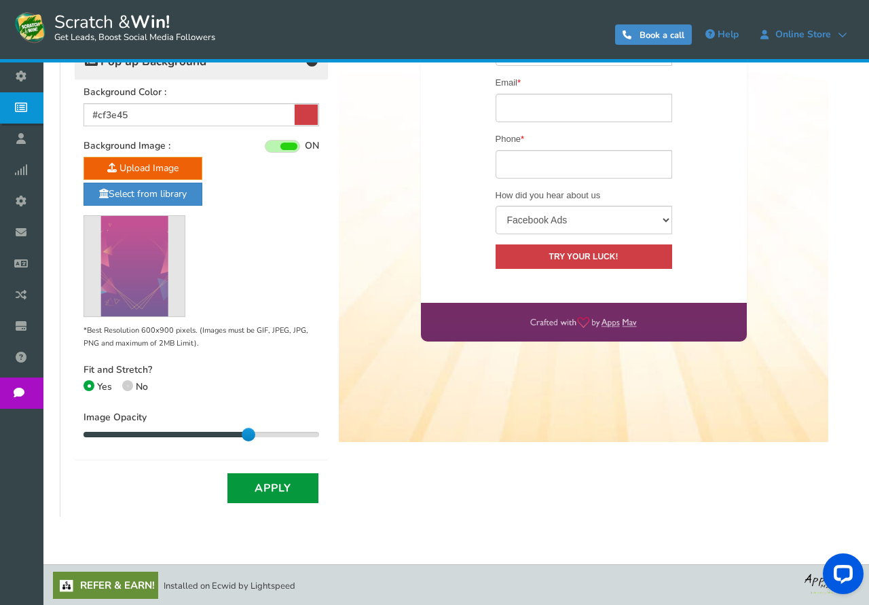
click at [283, 490] on button "Apply" at bounding box center [272, 488] width 91 height 30
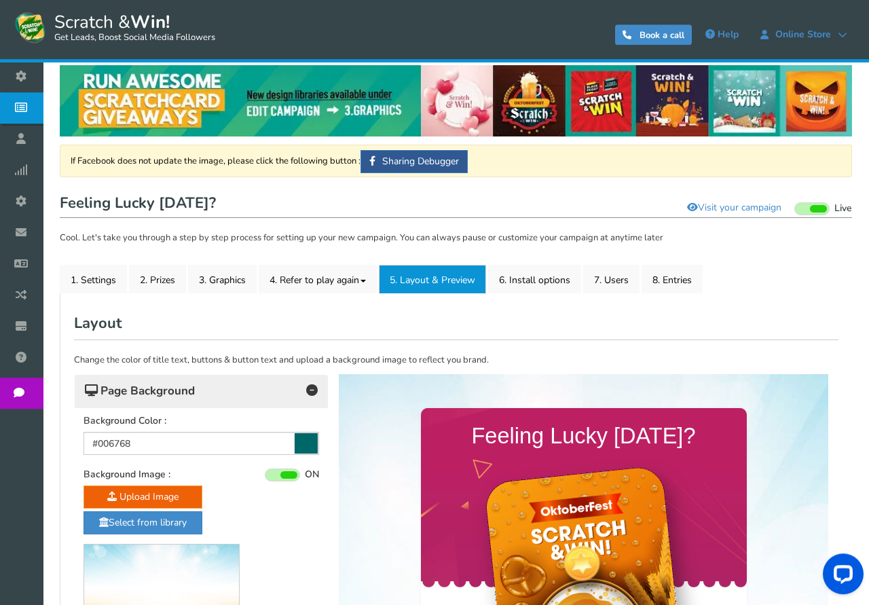
scroll to position [0, 0]
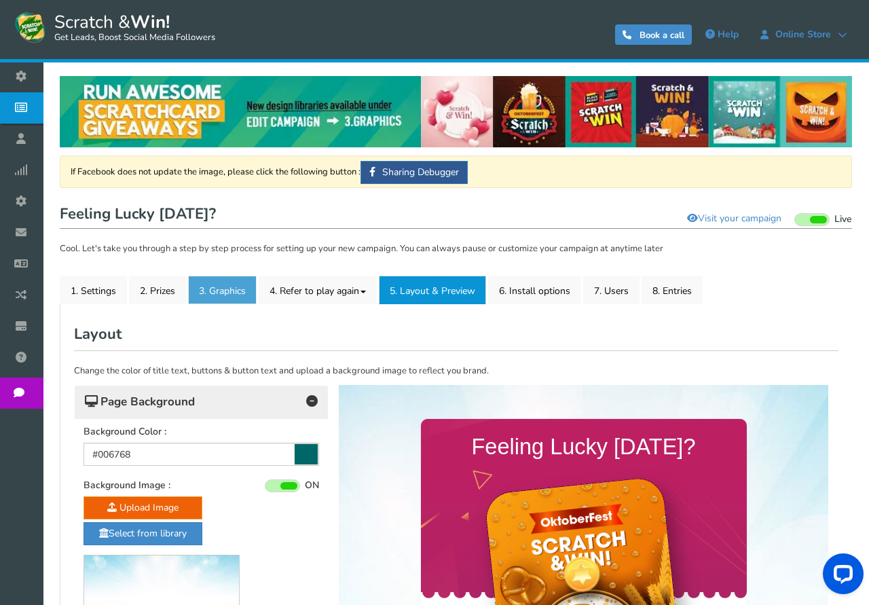
click at [224, 291] on link "3. Graphics" at bounding box center [222, 290] width 69 height 29
